Goal: Information Seeking & Learning: Learn about a topic

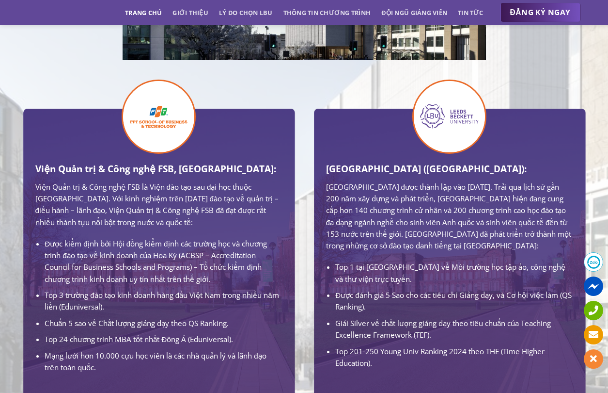
scroll to position [533, 0]
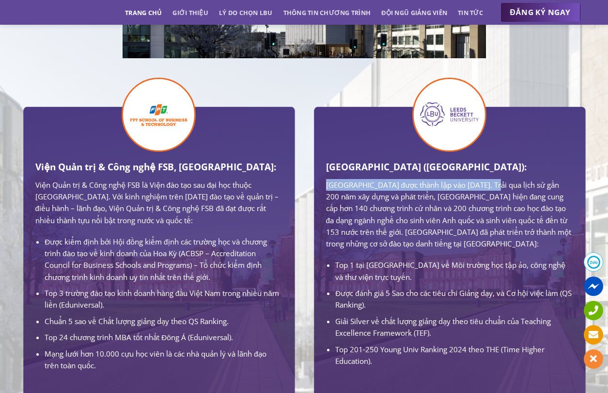
drag, startPoint x: 325, startPoint y: 185, endPoint x: 496, endPoint y: 189, distance: 171.1
click at [496, 189] on div "[GEOGRAPHIC_DATA] ([GEOGRAPHIC_DATA]): [GEOGRAPHIC_DATA] được thành lập vào [DA…" at bounding box center [450, 249] width 262 height 284
drag, startPoint x: 496, startPoint y: 189, endPoint x: 393, endPoint y: 251, distance: 120.9
click at [389, 250] on p "[GEOGRAPHIC_DATA] được thành lập vào [DATE]. Trải qua lịch sử gần 200 năm xây d…" at bounding box center [449, 214] width 247 height 71
drag, startPoint x: 438, startPoint y: 263, endPoint x: 458, endPoint y: 258, distance: 19.9
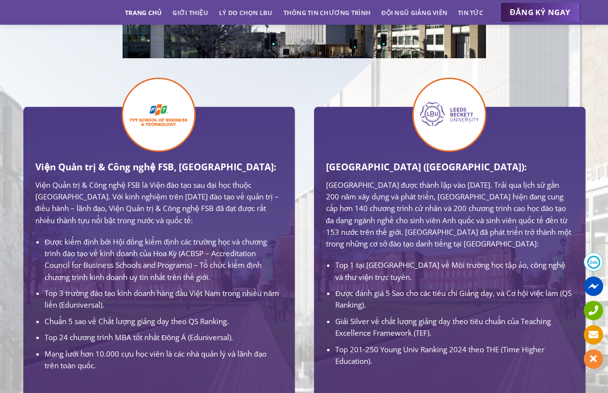
click at [458, 258] on div "[GEOGRAPHIC_DATA] ([GEOGRAPHIC_DATA]): [GEOGRAPHIC_DATA] được thành lập vào [DA…" at bounding box center [449, 262] width 247 height 207
drag, startPoint x: 458, startPoint y: 258, endPoint x: 322, endPoint y: 301, distance: 142.1
click at [322, 301] on div "[GEOGRAPHIC_DATA] ([GEOGRAPHIC_DATA]): [GEOGRAPHIC_DATA] được thành lập vào [DA…" at bounding box center [450, 249] width 262 height 284
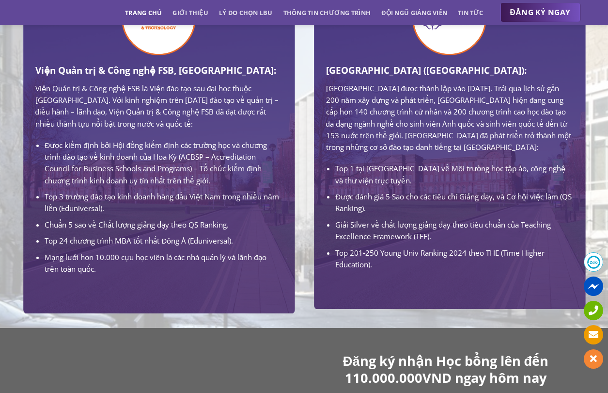
scroll to position [630, 0]
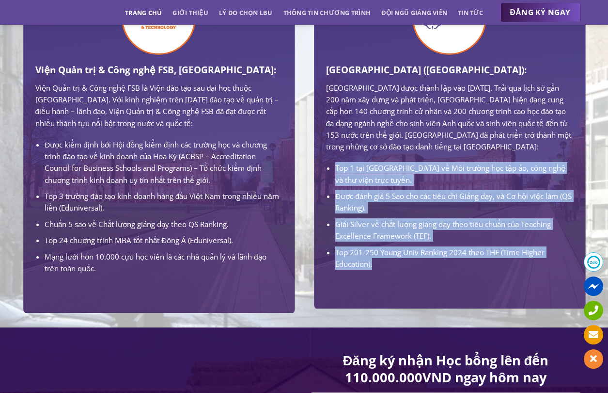
drag, startPoint x: 335, startPoint y: 176, endPoint x: 393, endPoint y: 281, distance: 120.0
click at [393, 270] on ul "Top 1 tại [GEOGRAPHIC_DATA] về Môi trường học tập ảo, công nghệ và thư viện trự…" at bounding box center [449, 216] width 247 height 108
drag, startPoint x: 393, startPoint y: 281, endPoint x: 423, endPoint y: 286, distance: 30.4
click at [423, 286] on div "[GEOGRAPHIC_DATA] ([GEOGRAPHIC_DATA]): [GEOGRAPHIC_DATA] được thành lập vào [DA…" at bounding box center [450, 152] width 262 height 284
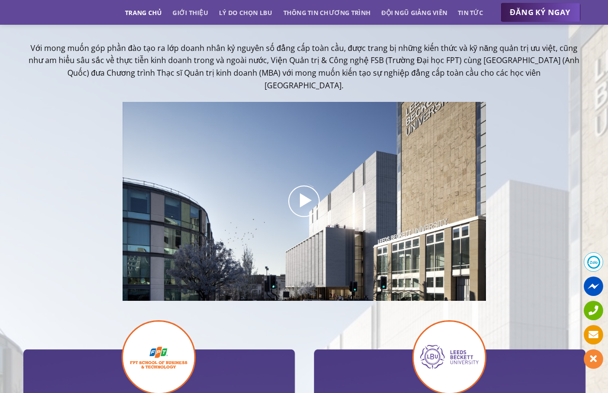
scroll to position [0, 0]
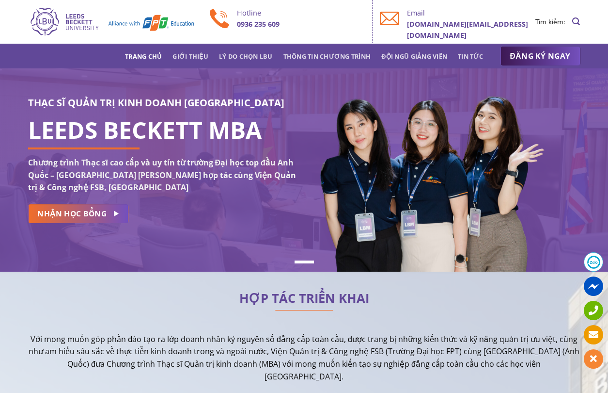
click at [82, 21] on img at bounding box center [111, 21] width 167 height 31
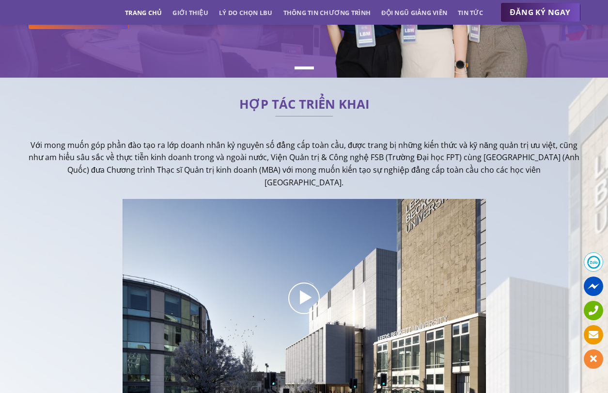
scroll to position [291, 0]
